Goal: Navigation & Orientation: Find specific page/section

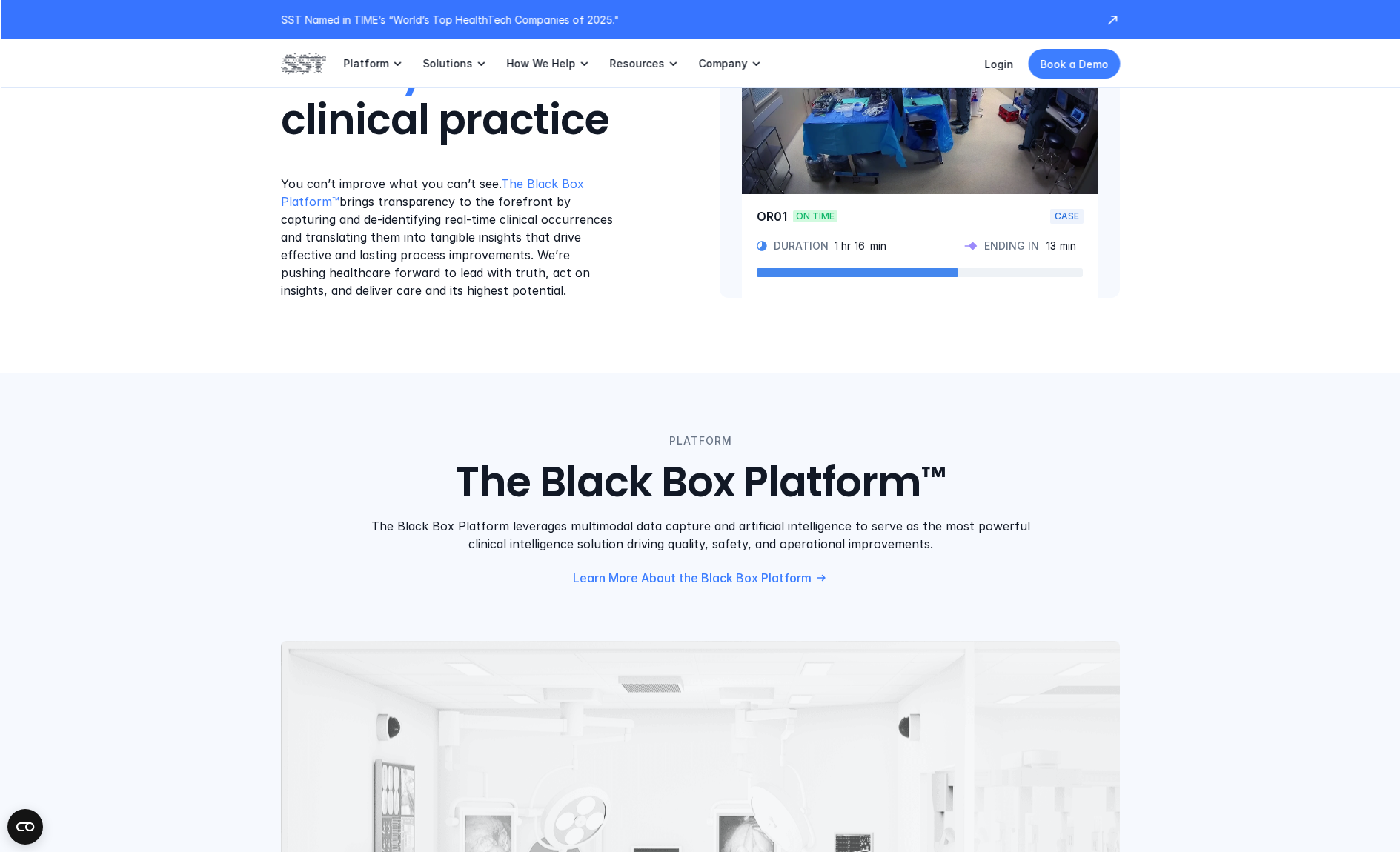
scroll to position [890, 0]
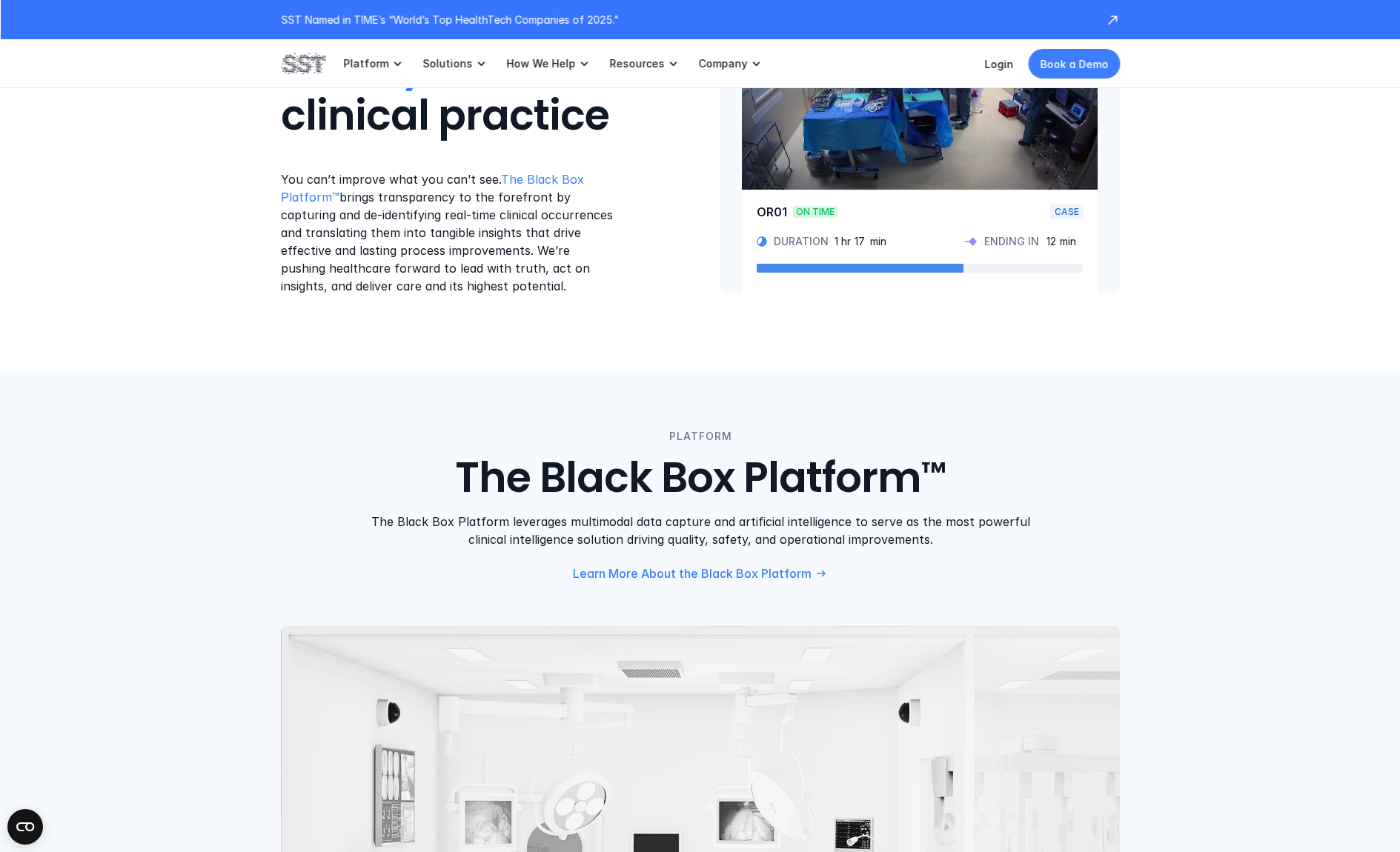
drag, startPoint x: 697, startPoint y: 524, endPoint x: 890, endPoint y: 561, distance: 196.5
click at [893, 561] on div "PLATFORM The Black Box Platform ™ The Black Box Platform leverages multimodal d…" at bounding box center [700, 504] width 839 height 152
click at [890, 561] on div "PLATFORM The Black Box Platform ™ The Black Box Platform leverages multimodal d…" at bounding box center [700, 504] width 839 height 152
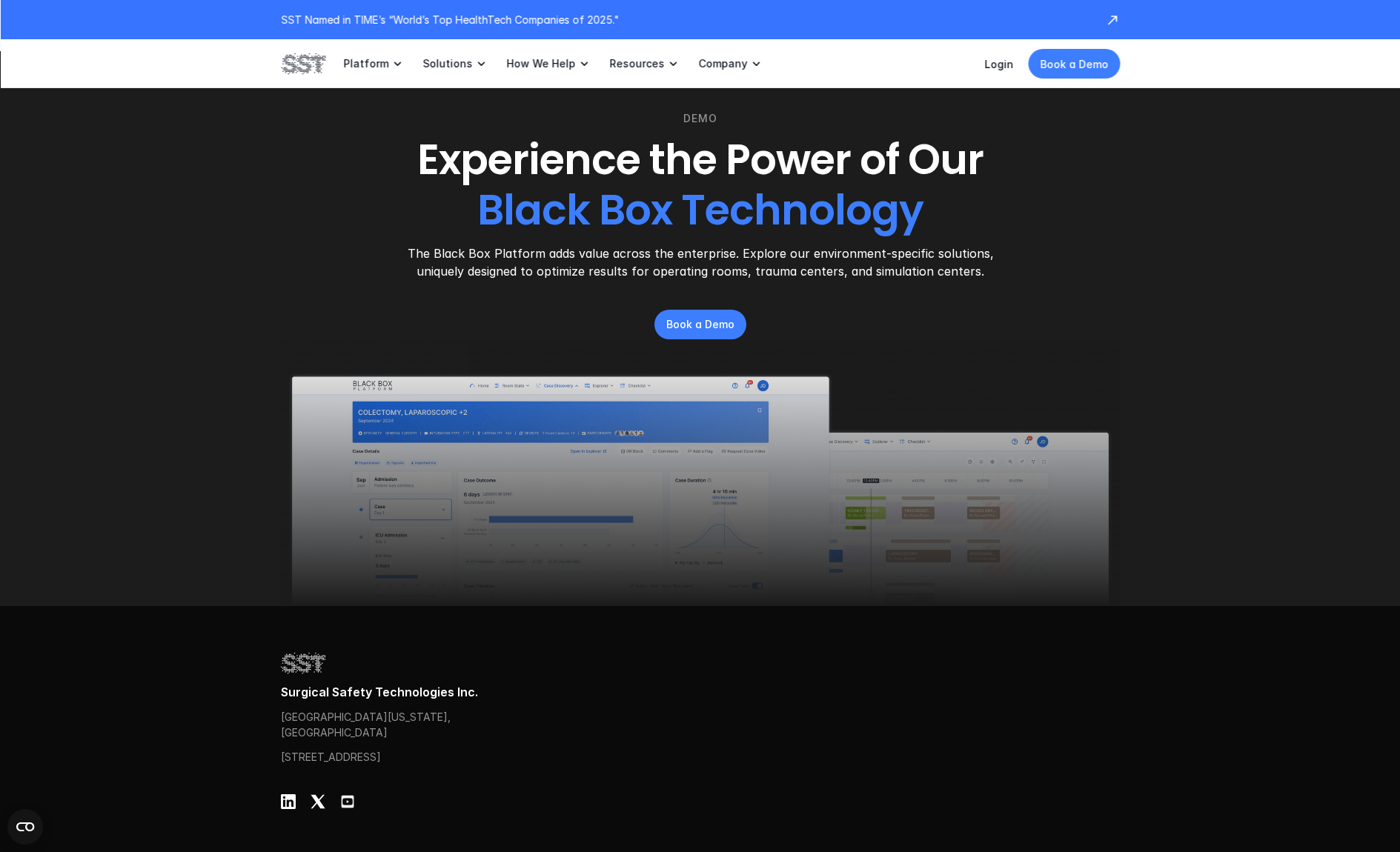
scroll to position [4599, 0]
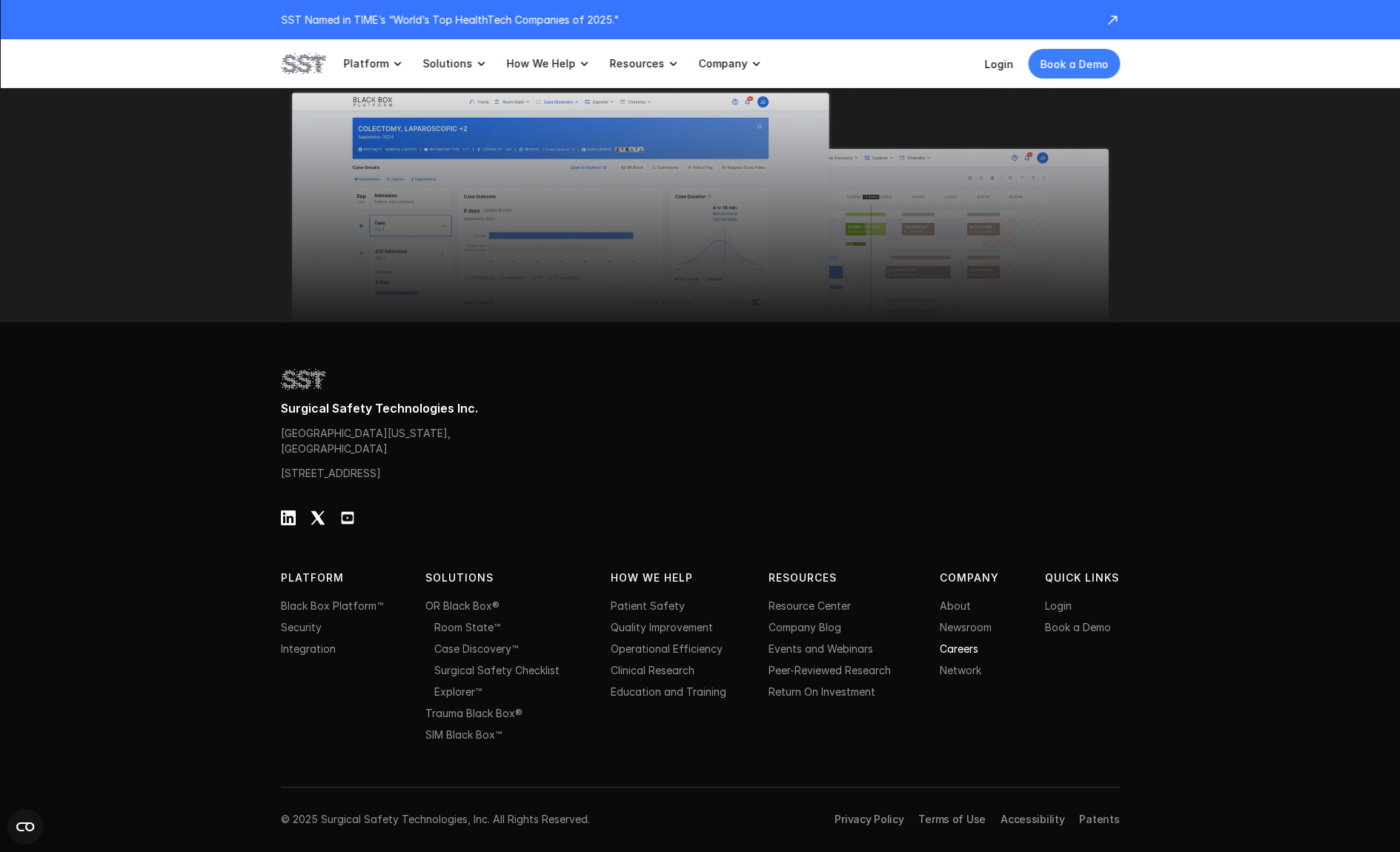
click at [955, 650] on link "Careers" at bounding box center [958, 649] width 39 height 13
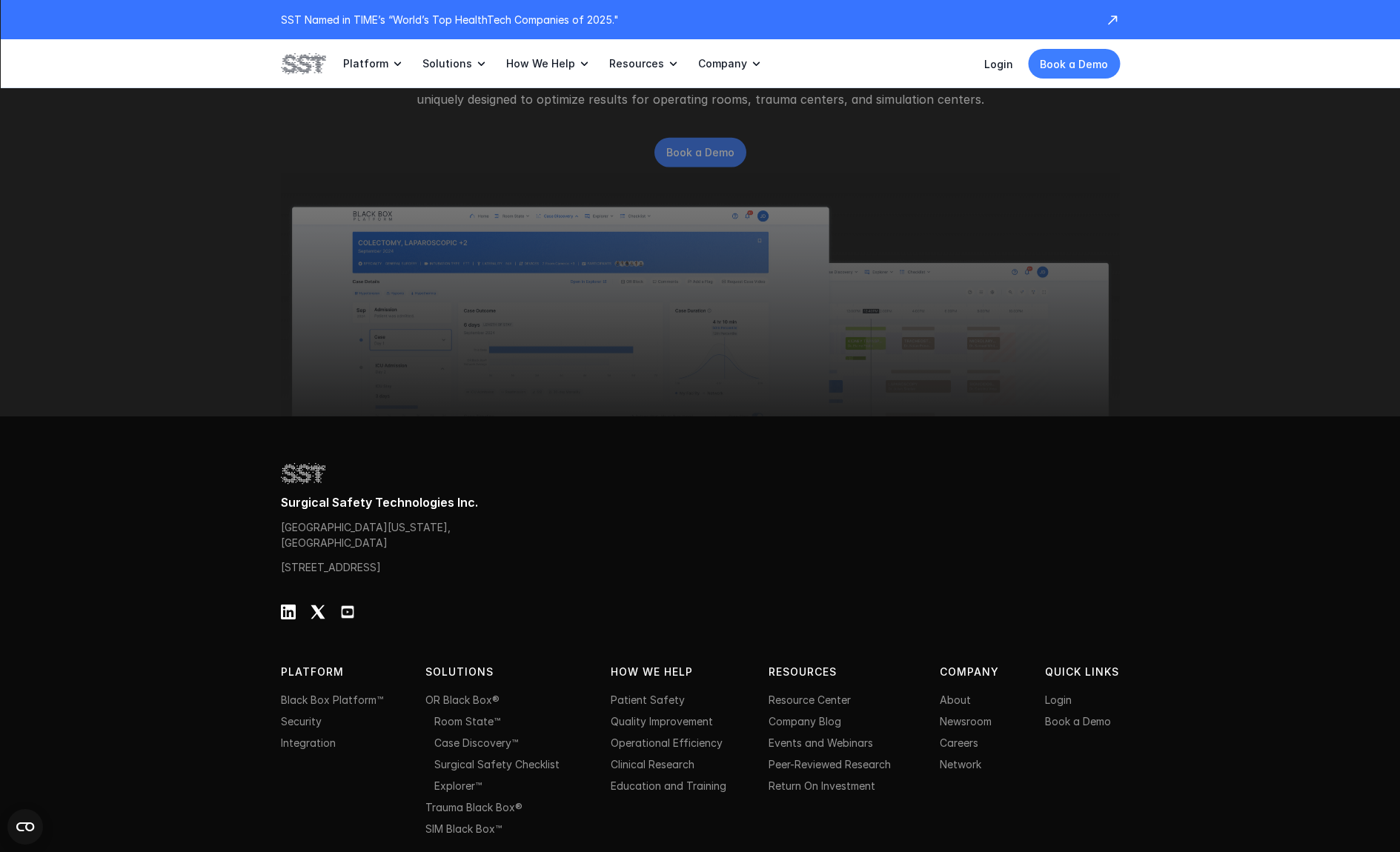
scroll to position [4599, 0]
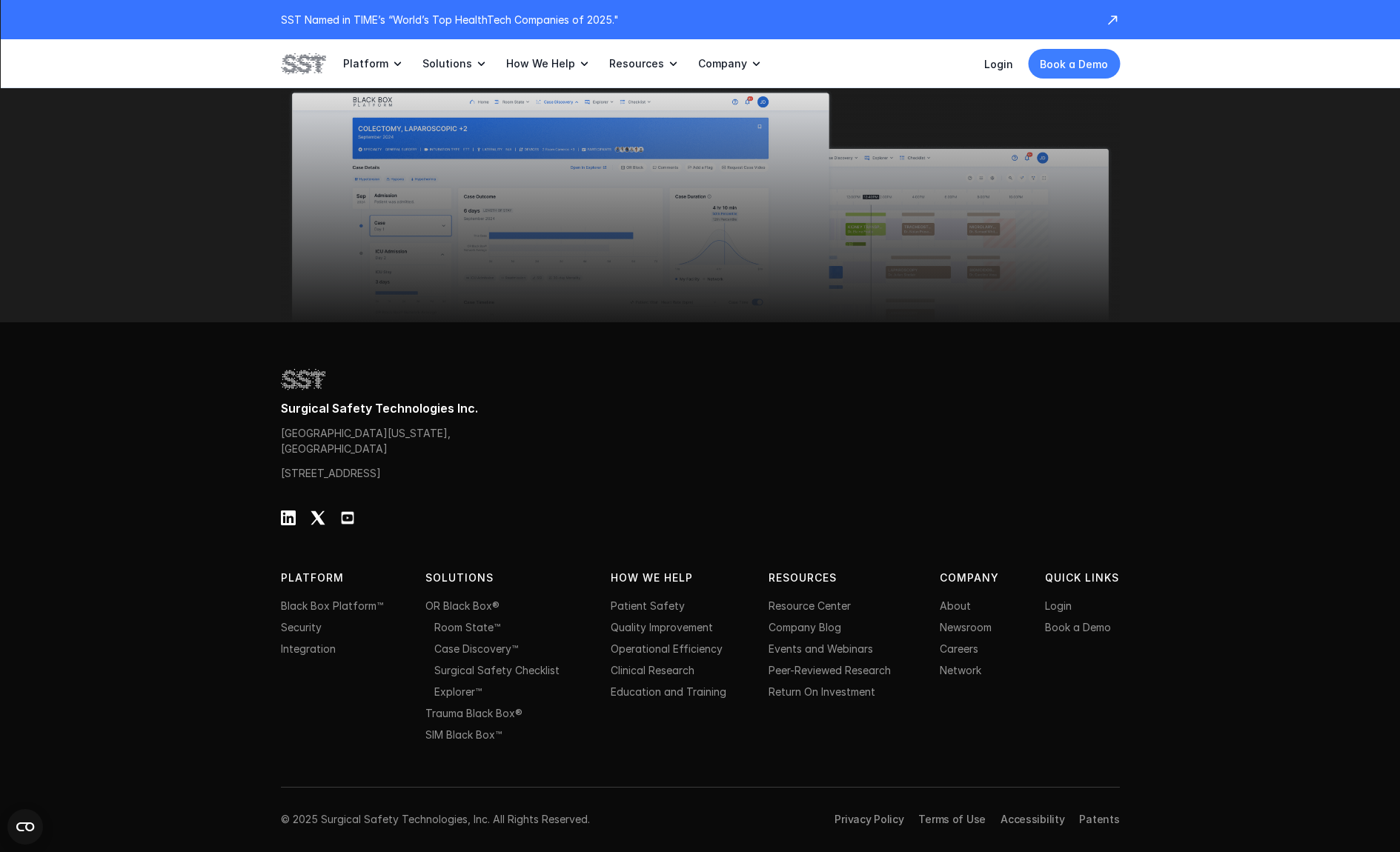
click at [958, 649] on link "Careers" at bounding box center [958, 649] width 39 height 13
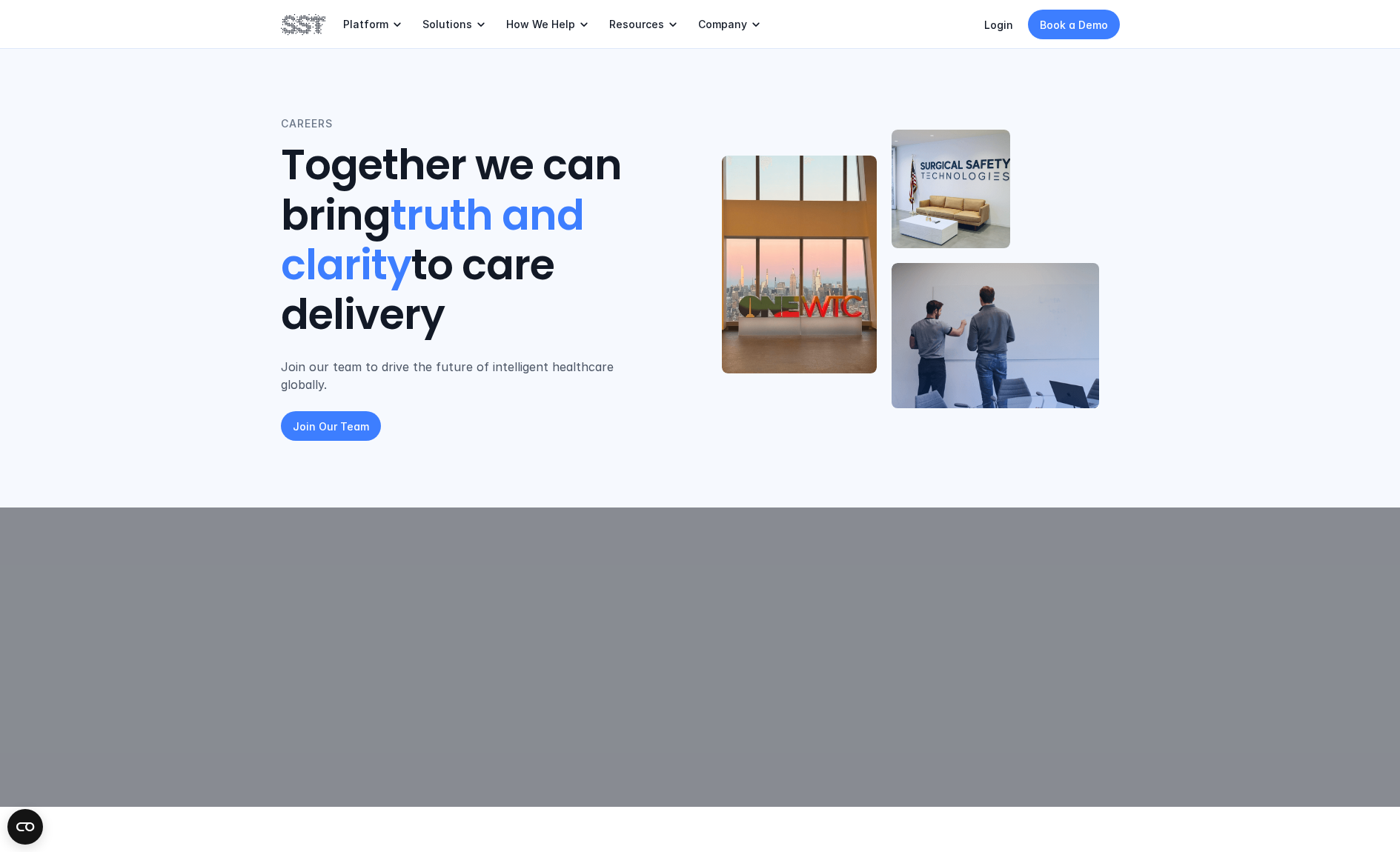
click at [317, 422] on div "Join Our Team" at bounding box center [330, 426] width 100 height 30
click at [404, 405] on div "CAREERS Together we can bring truth and clarity to care delivery Join our team …" at bounding box center [472, 278] width 382 height 325
click at [345, 419] on p "Join Our Team" at bounding box center [330, 427] width 77 height 16
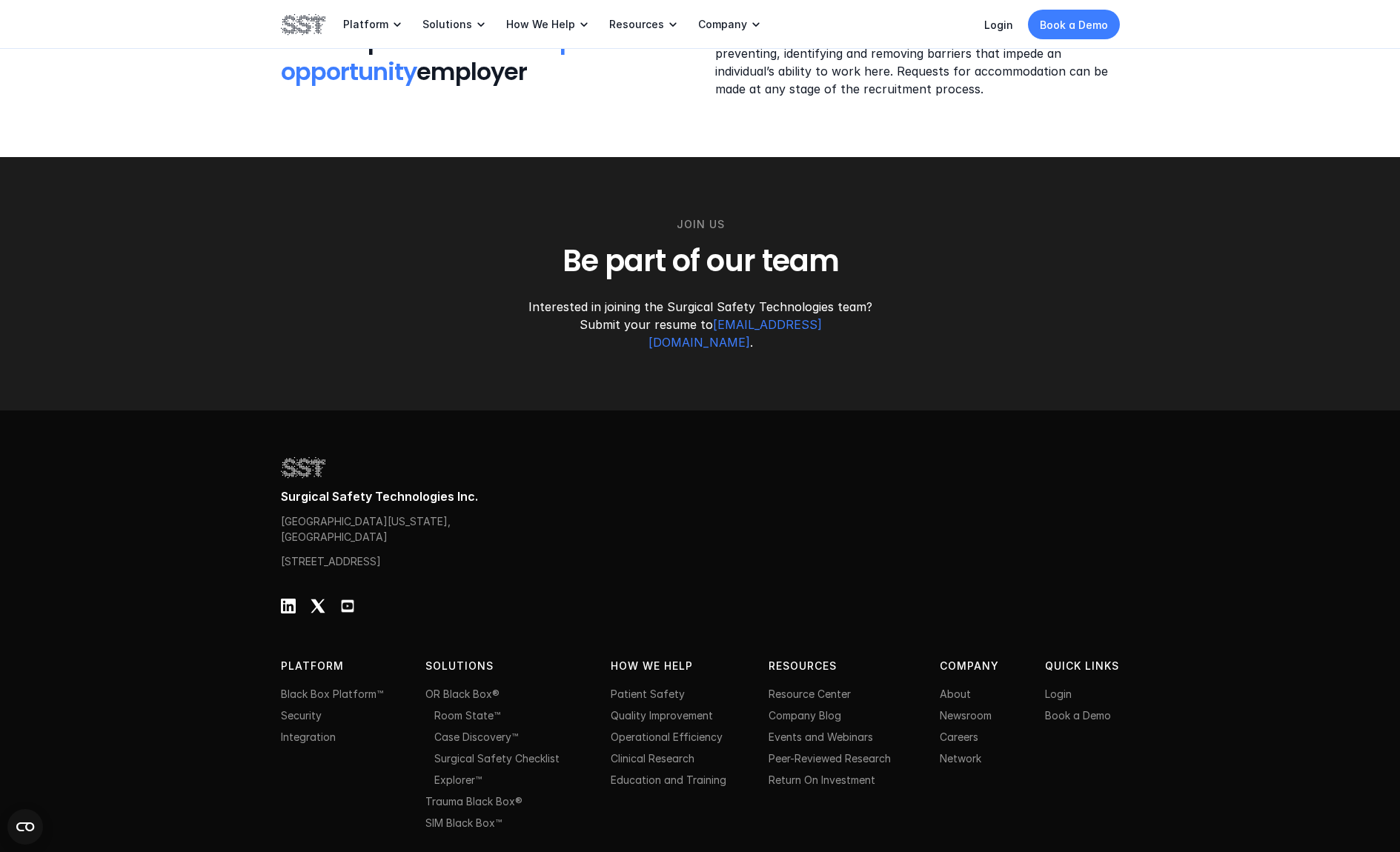
scroll to position [2042, 0]
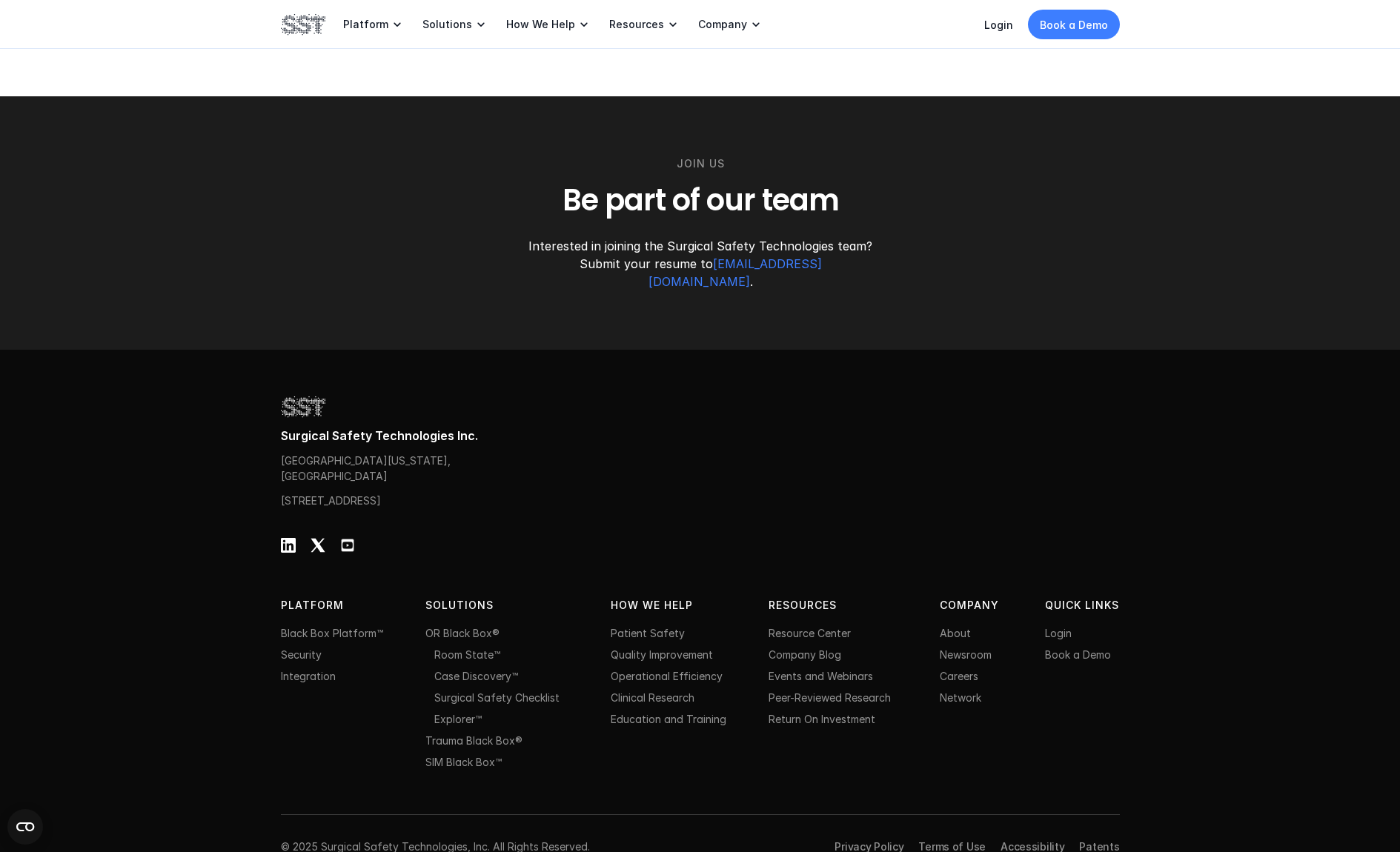
click at [279, 524] on div "Surgical Safety Technologies Inc. [STREET_ADDRESS][US_STATE] [STREET_ADDRESS] P…" at bounding box center [700, 614] width 1400 height 530
click at [285, 538] on div at bounding box center [288, 545] width 15 height 15
